Goal: Understand site structure: Understand site structure

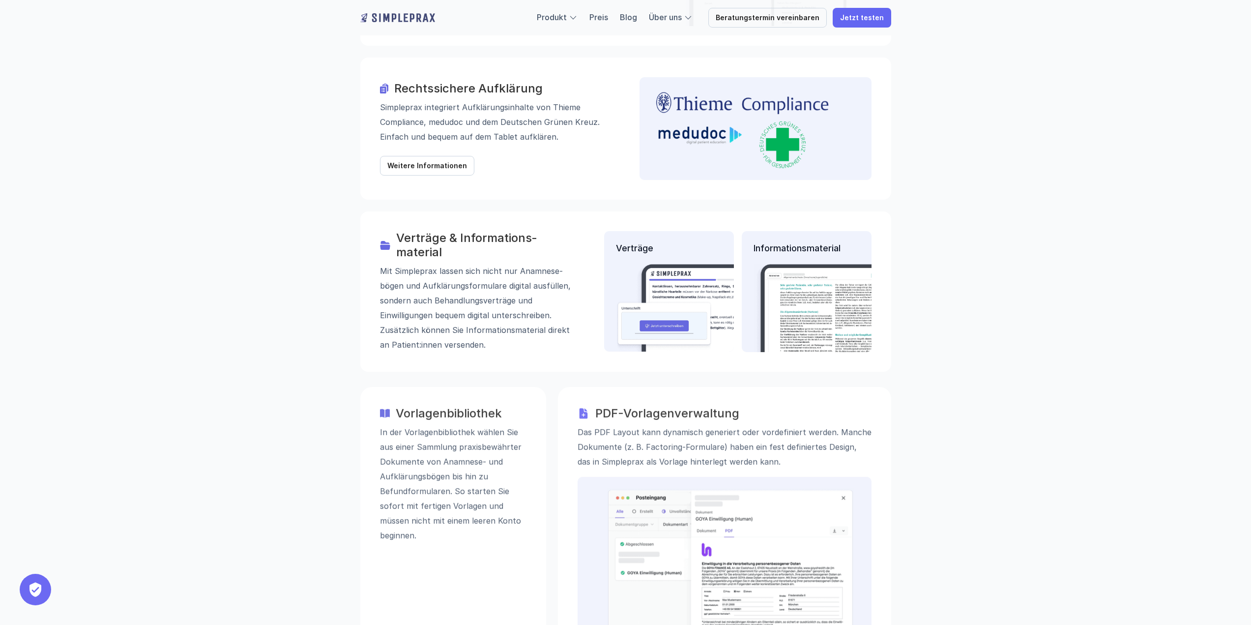
scroll to position [1278, 0]
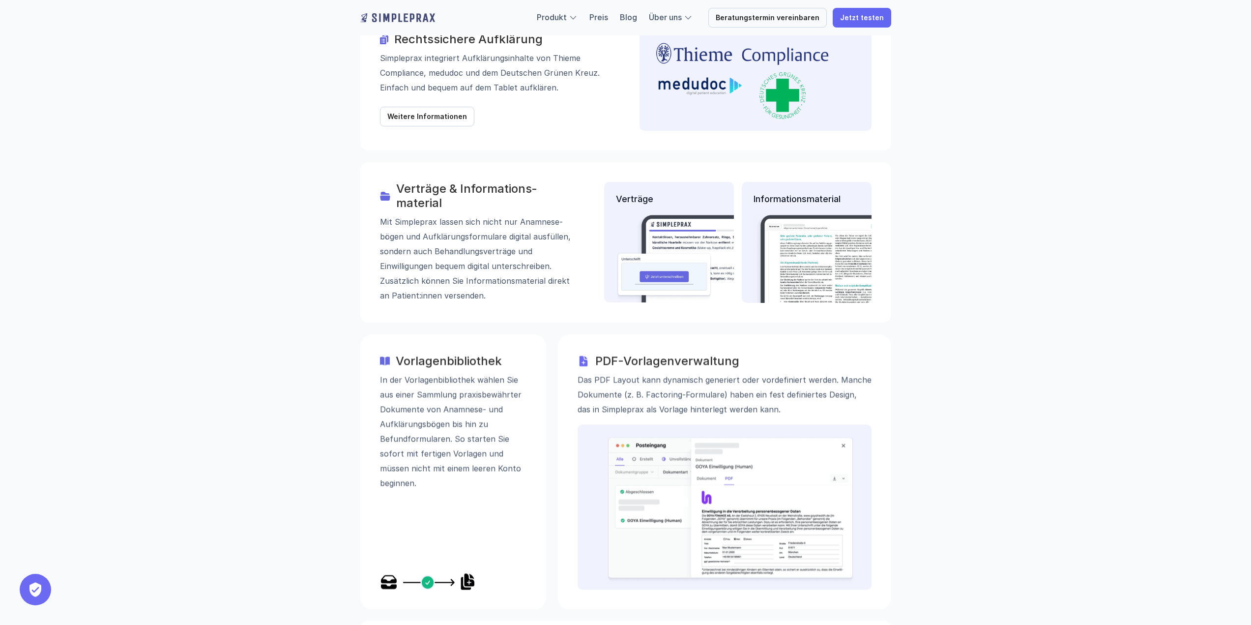
click at [404, 354] on h3 "Vorlagenbibliothek" at bounding box center [461, 361] width 131 height 14
click at [443, 354] on h3 "Vorlagenbibliothek" at bounding box center [461, 361] width 131 height 14
drag, startPoint x: 394, startPoint y: 306, endPoint x: 530, endPoint y: 309, distance: 136.2
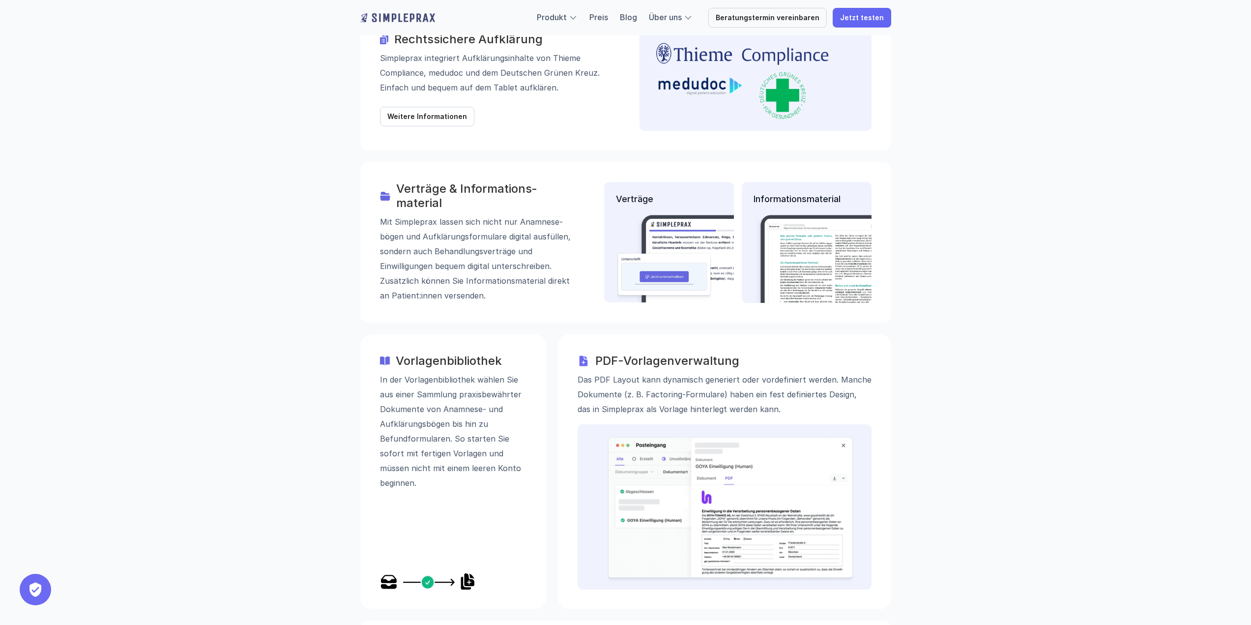
click at [530, 334] on div "Vorlagenbibliothek In der Vorlagenbibliothek wählen Sie aus einer Sammlung prax…" at bounding box center [453, 471] width 186 height 275
click at [487, 354] on h3 "Vorlagenbibliothek" at bounding box center [461, 361] width 131 height 14
click at [421, 372] on p "In der Vorlagenbibliothek wählen Sie aus einer Sammlung praxisbewährter Dokumen…" at bounding box center [453, 431] width 146 height 118
drag, startPoint x: 419, startPoint y: 345, endPoint x: 449, endPoint y: 389, distance: 53.3
click at [449, 389] on p "In der Vorlagenbibliothek wählen Sie aus einer Sammlung praxisbewährter Dokumen…" at bounding box center [453, 431] width 146 height 118
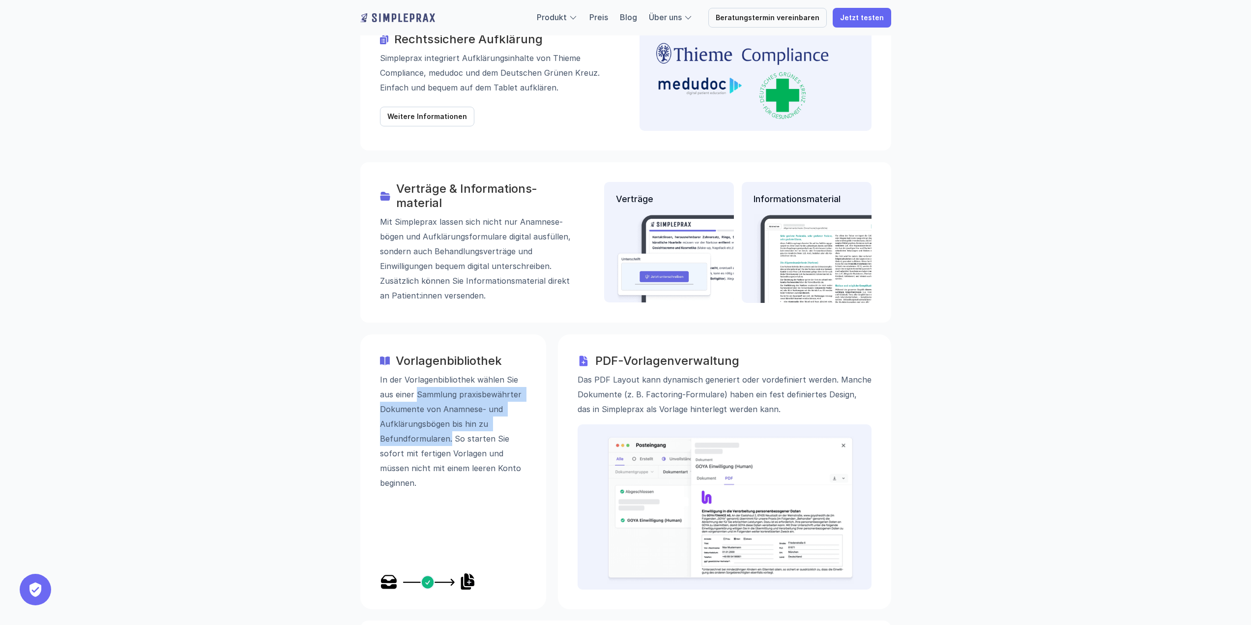
click at [450, 389] on p "In der Vorlagenbibliothek wählen Sie aus einer Sammlung praxisbewährter Dokumen…" at bounding box center [453, 431] width 146 height 118
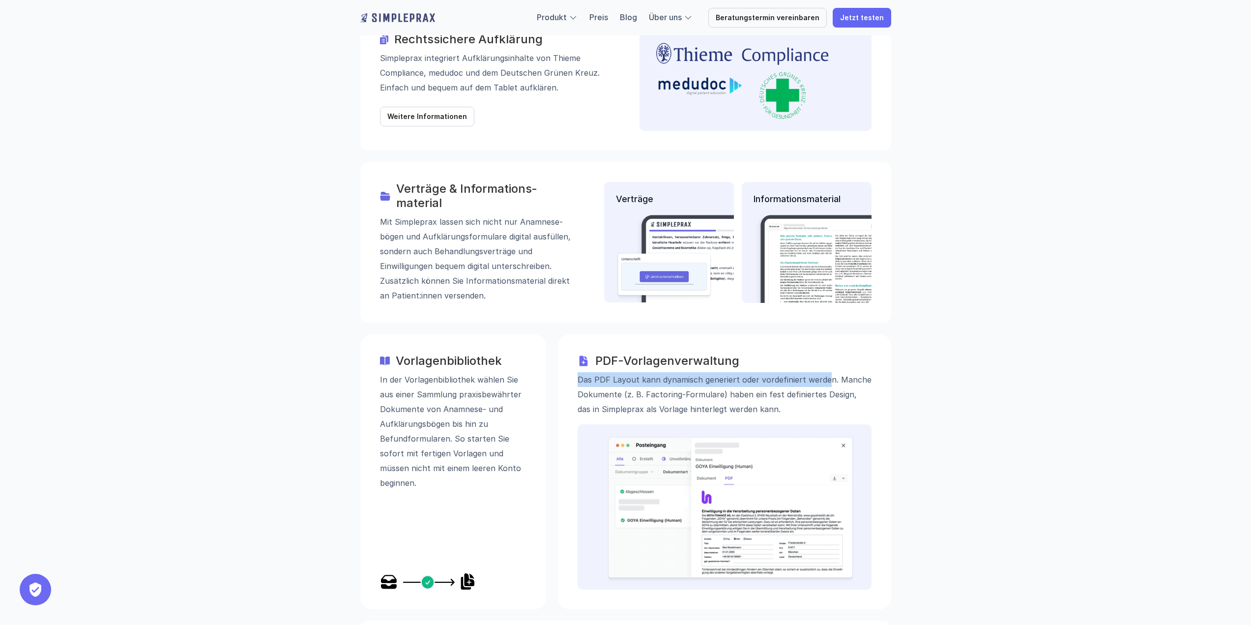
drag, startPoint x: 575, startPoint y: 328, endPoint x: 827, endPoint y: 328, distance: 252.2
click at [827, 334] on div "PDF-Vorlagenverwaltung Das PDF Layout kann dynamisch generiert oder vordefinier…" at bounding box center [724, 471] width 333 height 275
click at [827, 372] on p "Das PDF Layout kann dynamisch generiert oder vordefiniert werden. Manche Dokume…" at bounding box center [725, 394] width 294 height 44
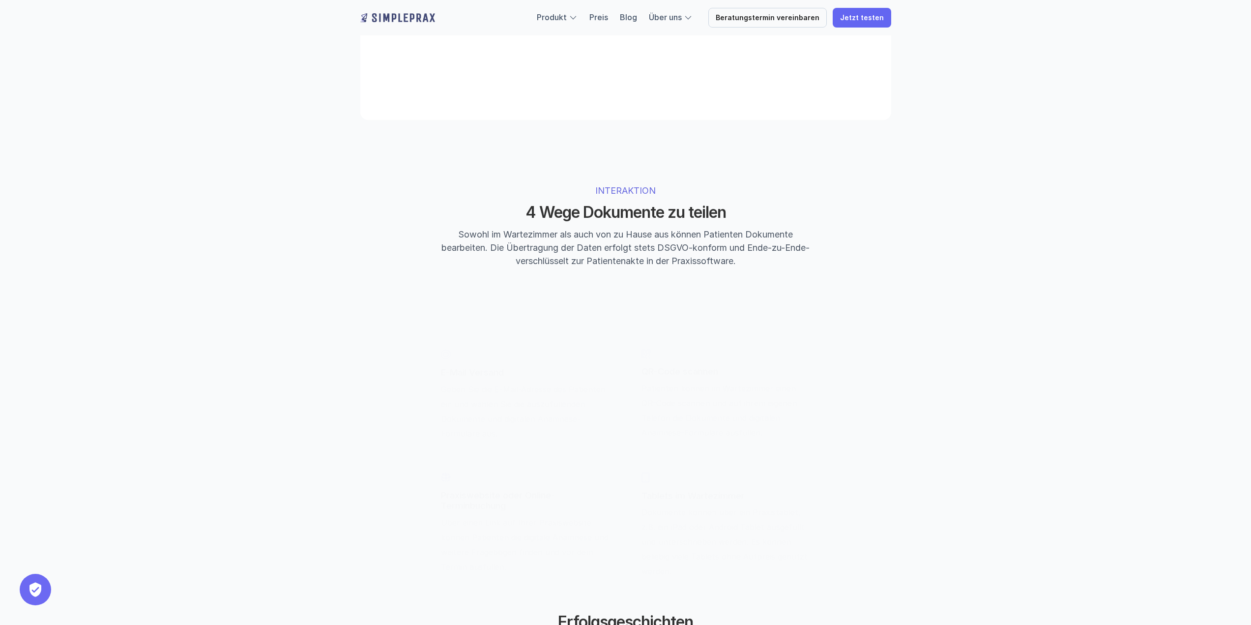
scroll to position [2114, 0]
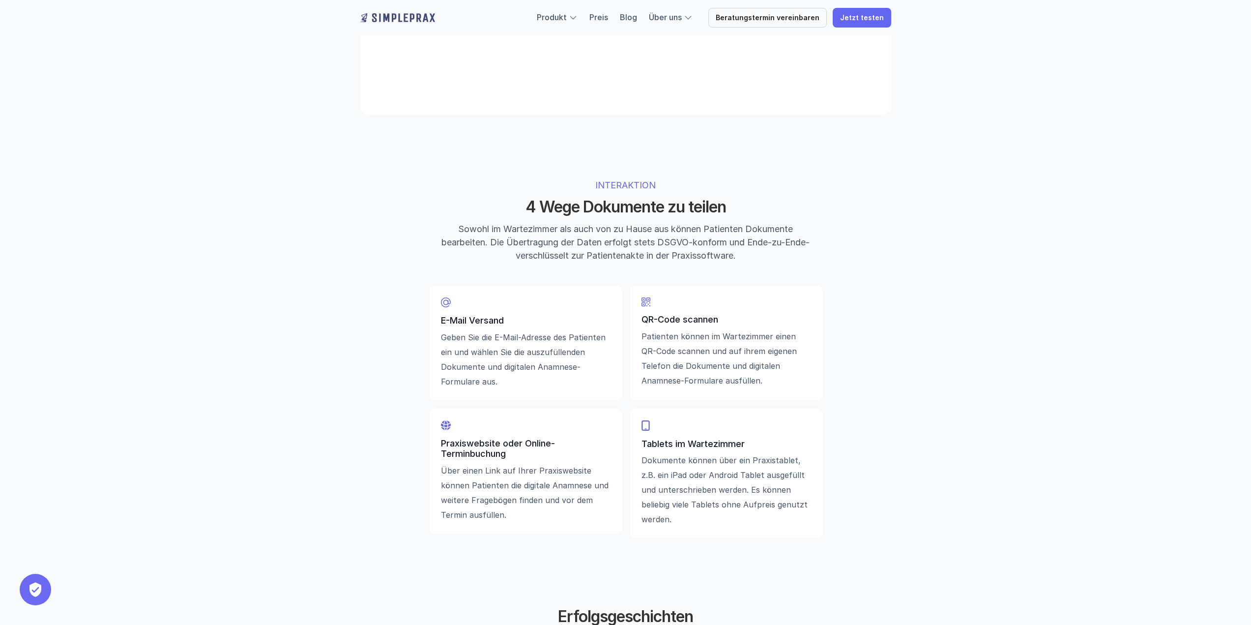
click at [485, 326] on p "E-Mail Versand" at bounding box center [525, 320] width 169 height 11
drag, startPoint x: 485, startPoint y: 326, endPoint x: 487, endPoint y: 352, distance: 26.1
click at [487, 352] on div "E-Mail Versand Geben Sie die E-Mail-Adresse des Patienten ein und wählen Sie di…" at bounding box center [525, 352] width 169 height 74
click at [487, 352] on p "Geben Sie die E-Mail-Adresse des Patienten ein und wählen Sie die auszufüllende…" at bounding box center [525, 359] width 169 height 59
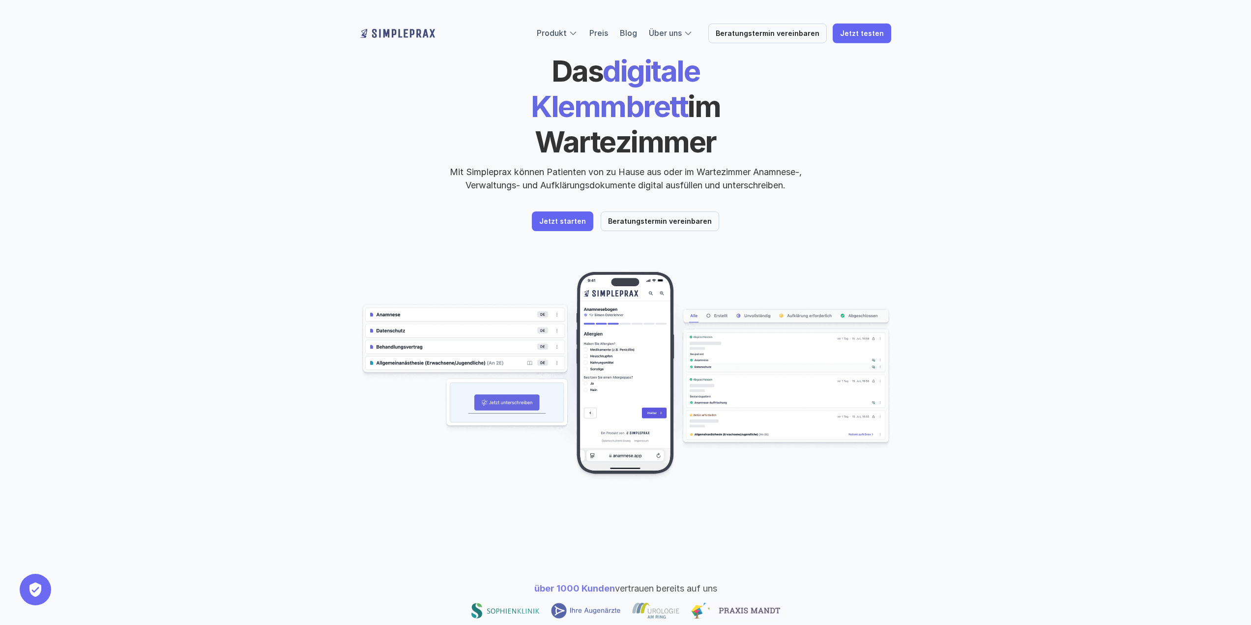
scroll to position [49, 0]
